Goal: Transaction & Acquisition: Purchase product/service

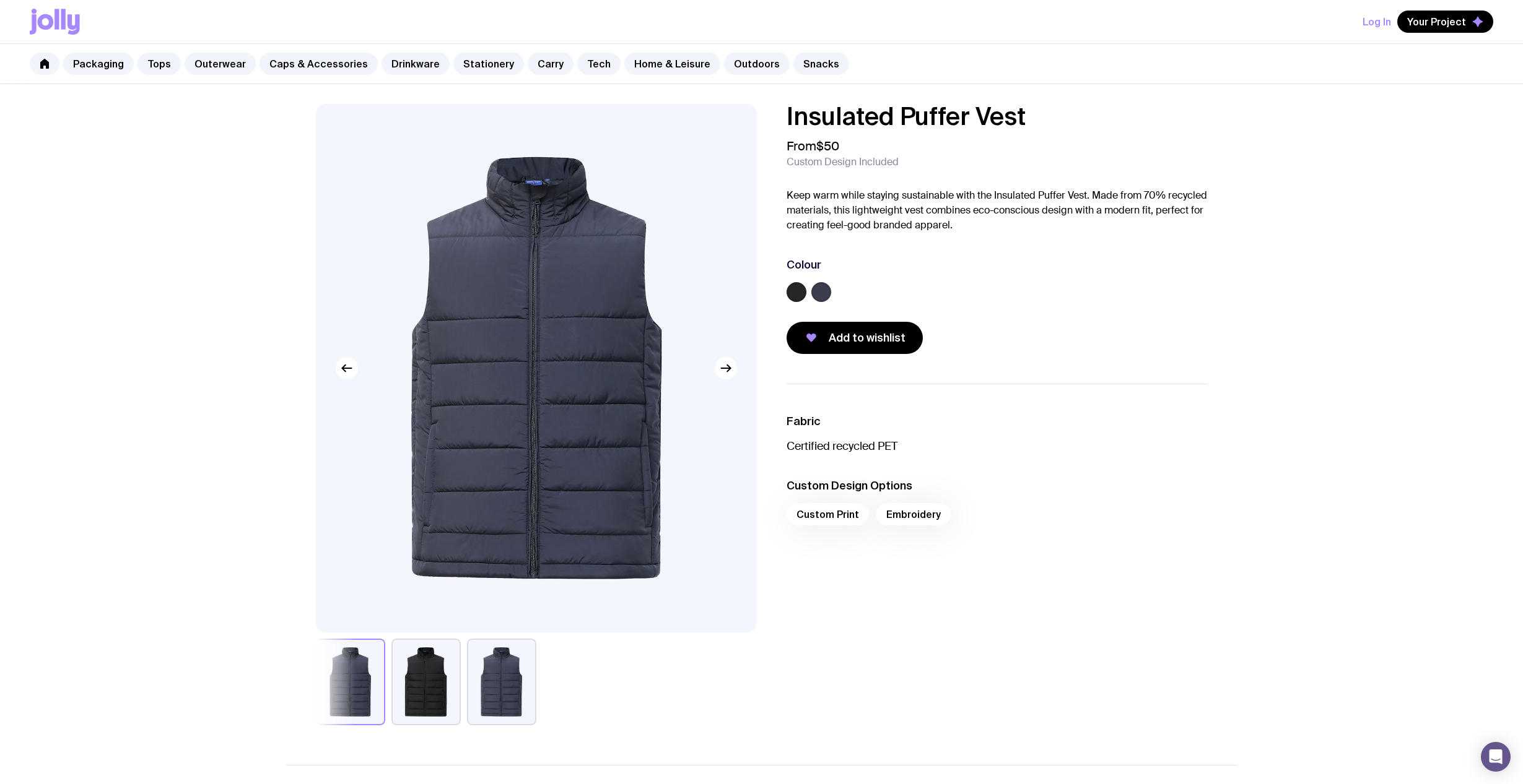
click at [513, 683] on button "button" at bounding box center [501, 682] width 69 height 87
click at [466, 682] on div at bounding box center [536, 682] width 441 height 87
click at [410, 703] on button "button" at bounding box center [425, 682] width 69 height 87
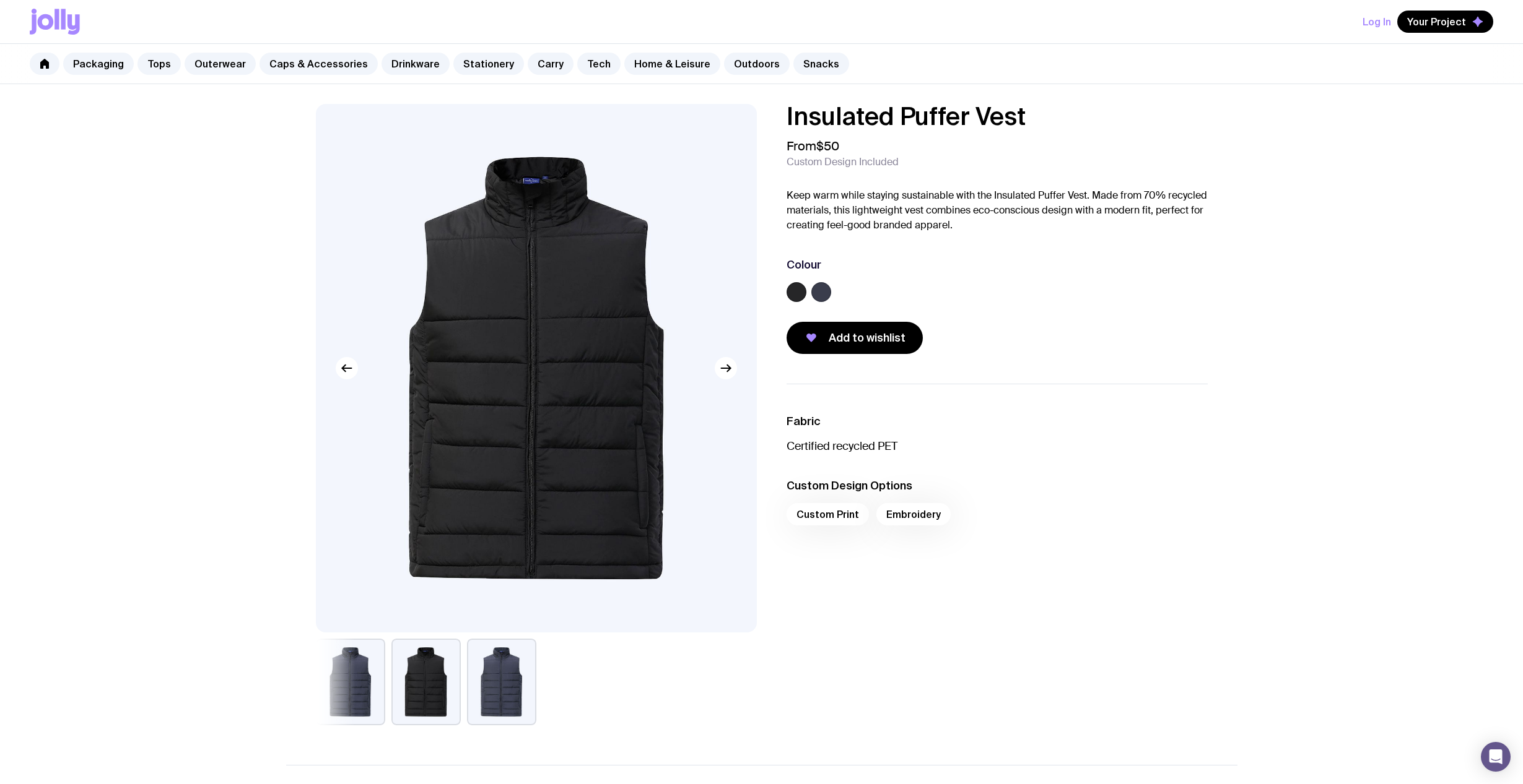
click at [483, 690] on button "button" at bounding box center [501, 682] width 69 height 87
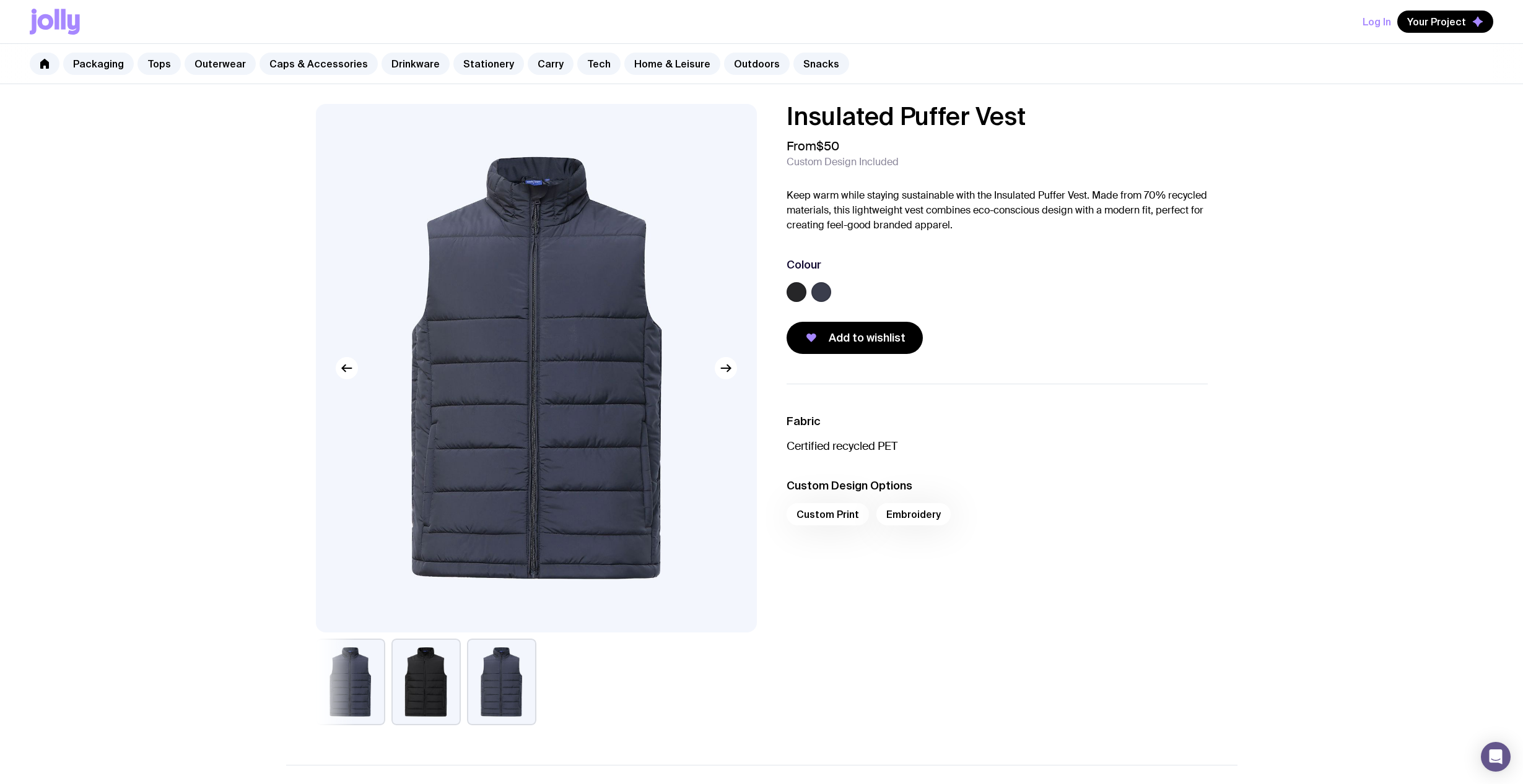
click at [355, 684] on button "button" at bounding box center [350, 682] width 69 height 87
click at [469, 672] on button "button" at bounding box center [501, 682] width 69 height 87
click at [727, 366] on icon "button" at bounding box center [727, 368] width 3 height 7
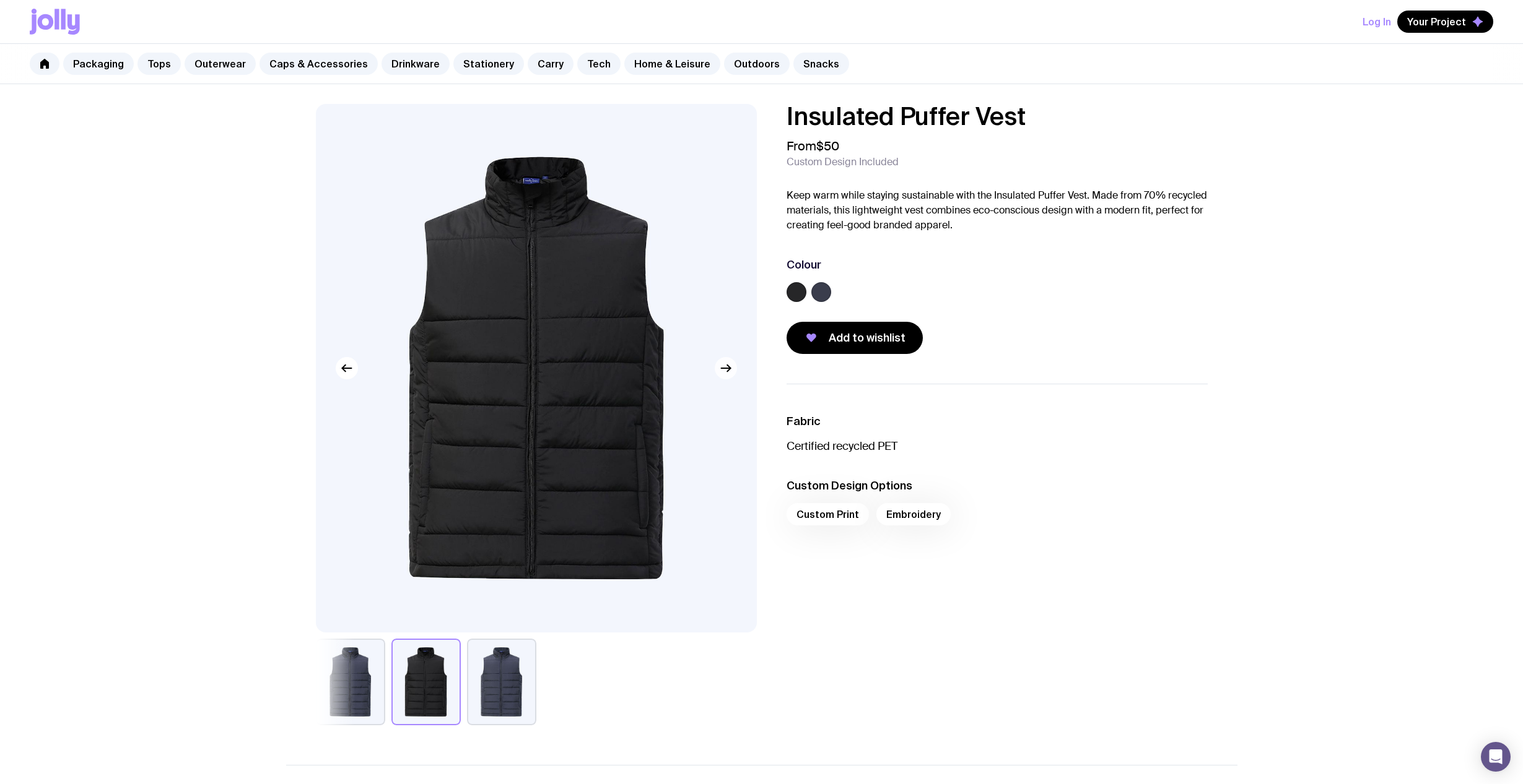
click at [727, 366] on icon "button" at bounding box center [727, 368] width 3 height 7
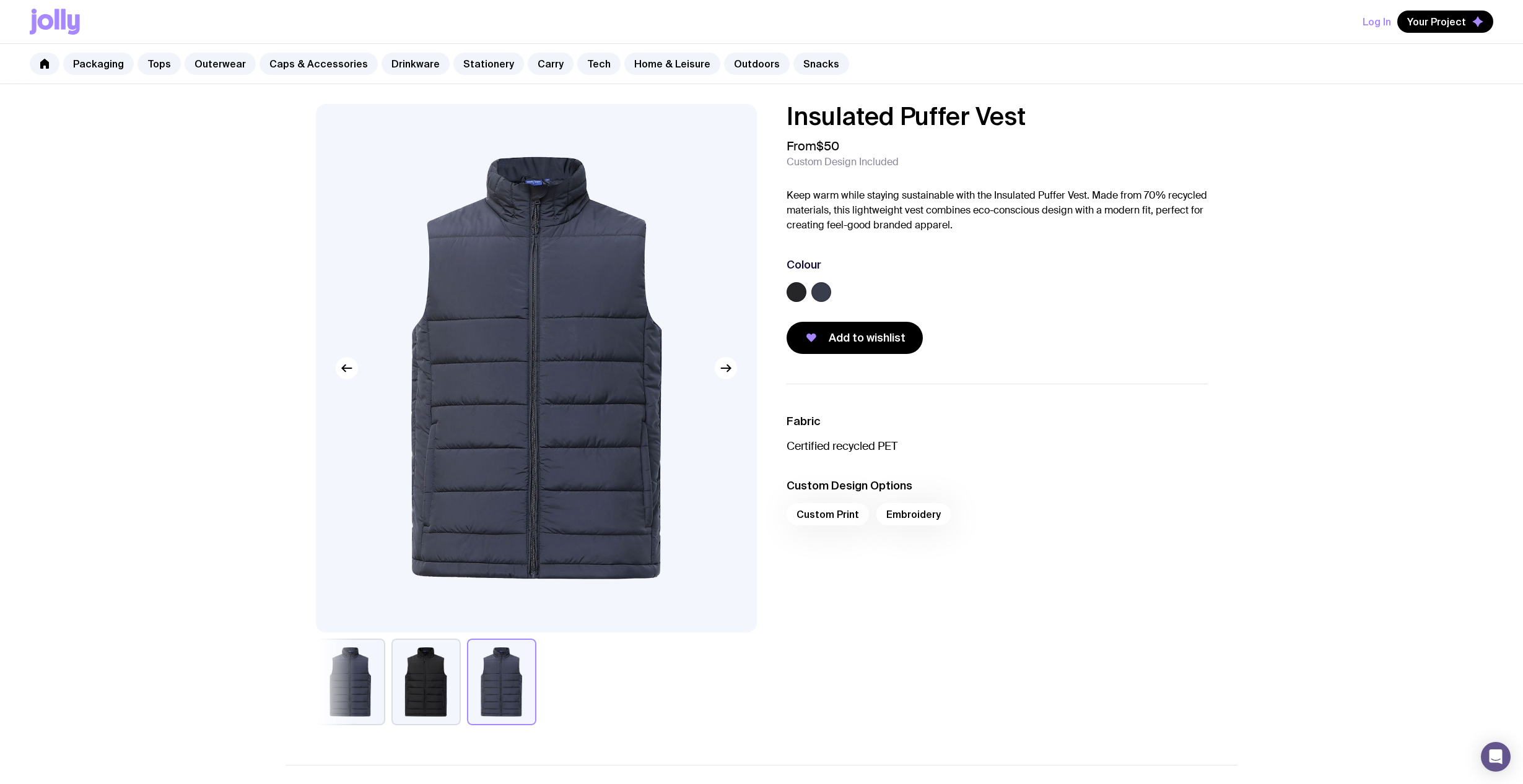
click at [442, 687] on button "button" at bounding box center [425, 682] width 69 height 87
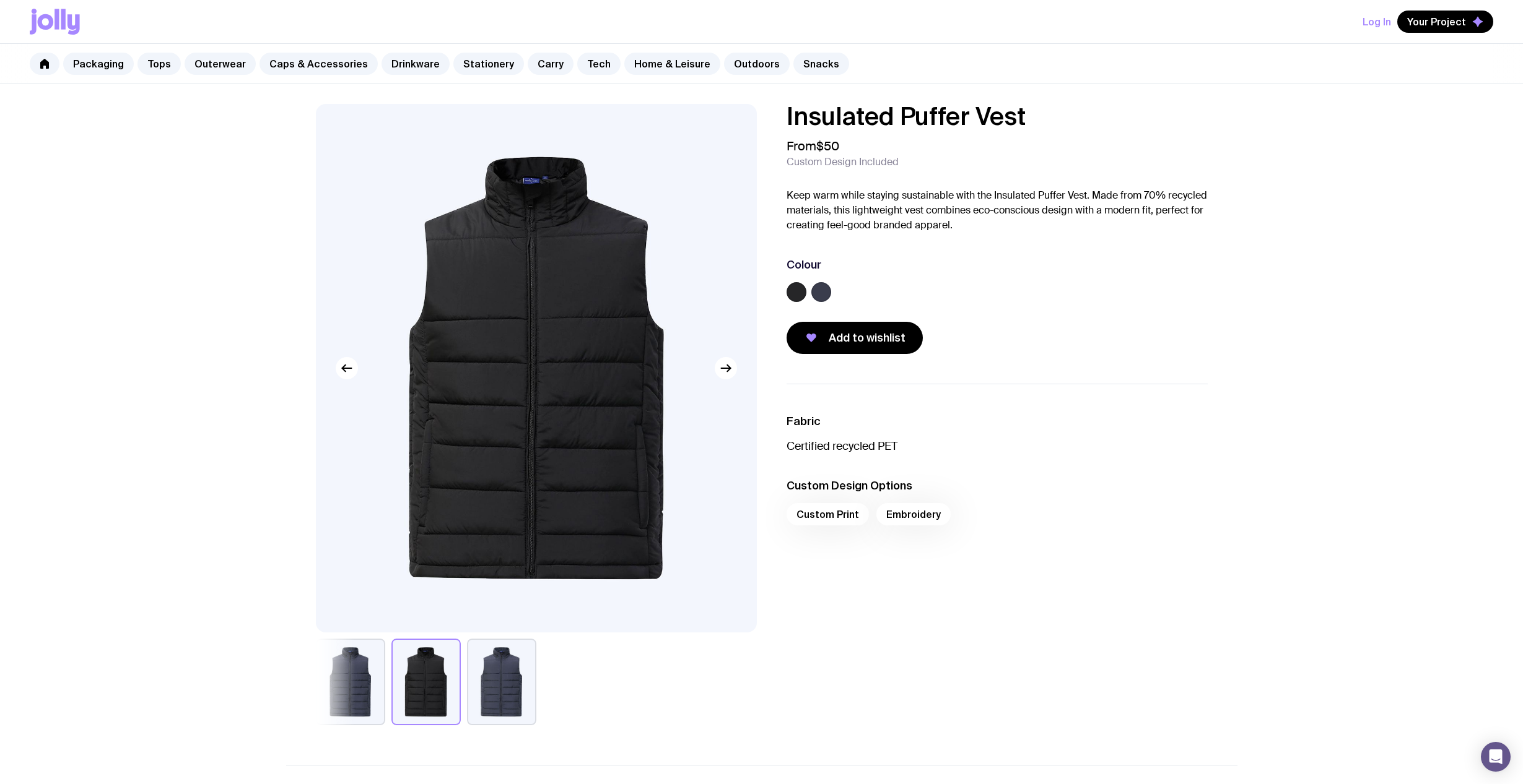
click at [484, 687] on button "button" at bounding box center [501, 682] width 69 height 87
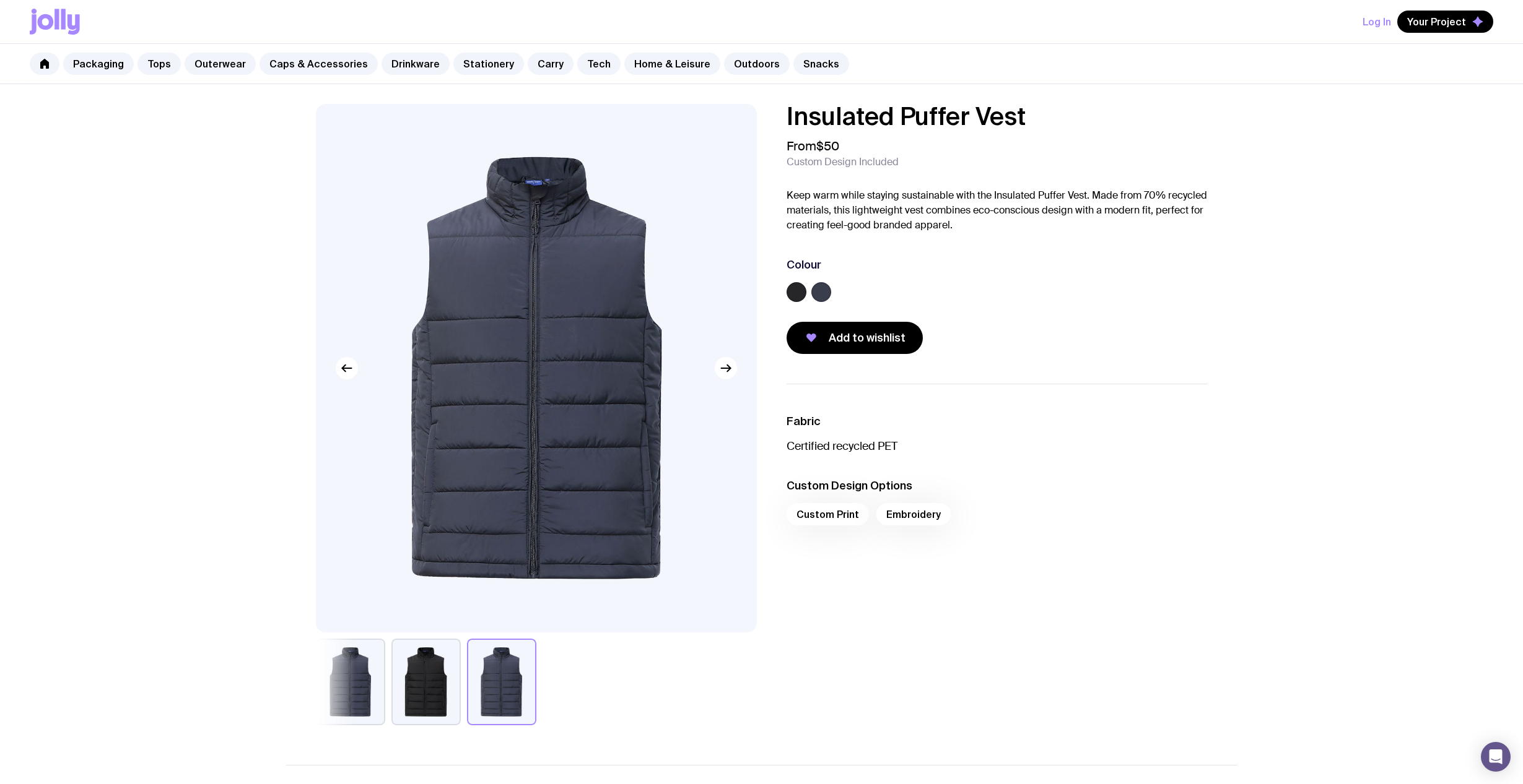
click at [615, 680] on div at bounding box center [536, 682] width 441 height 87
click at [903, 523] on div "Custom Print Embroidery" at bounding box center [997, 518] width 421 height 29
